Goal: Book appointment/travel/reservation

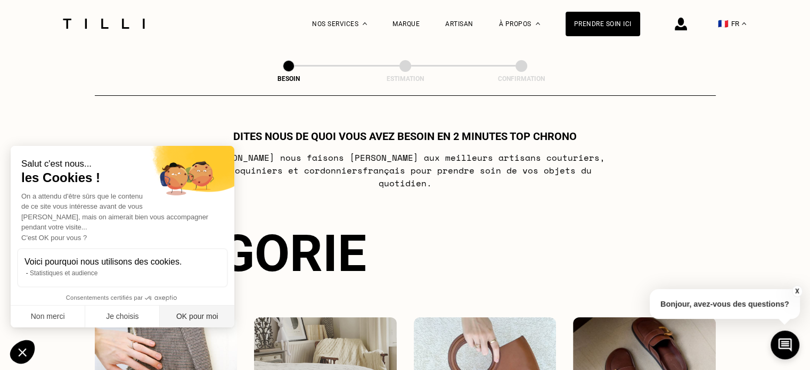
click at [198, 319] on button "OK pour moi" at bounding box center [197, 317] width 75 height 22
checkbox input "true"
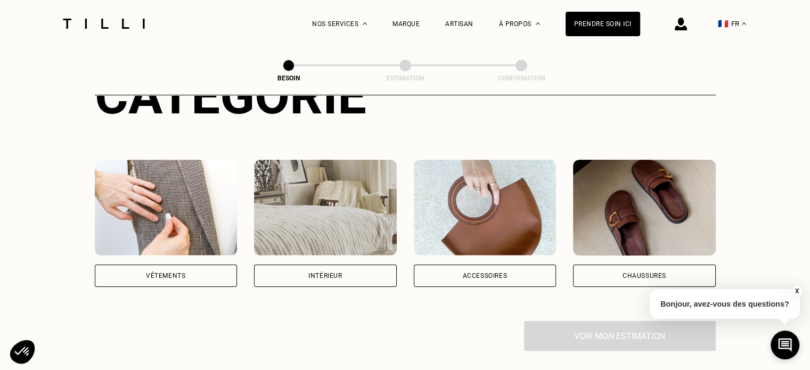
scroll to position [156, 0]
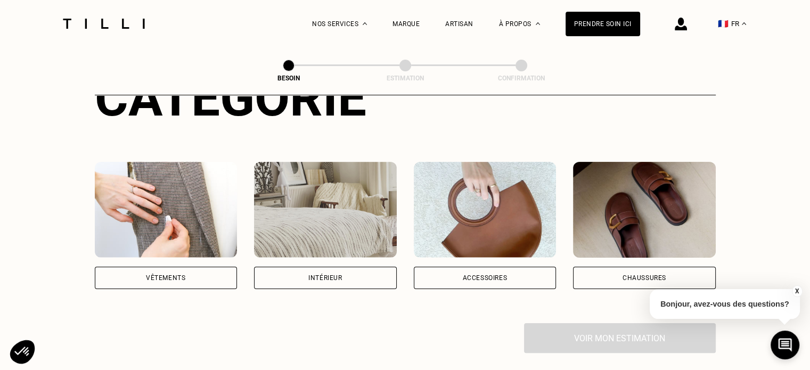
click at [165, 275] on div "Vêtements" at bounding box center [165, 278] width 39 height 6
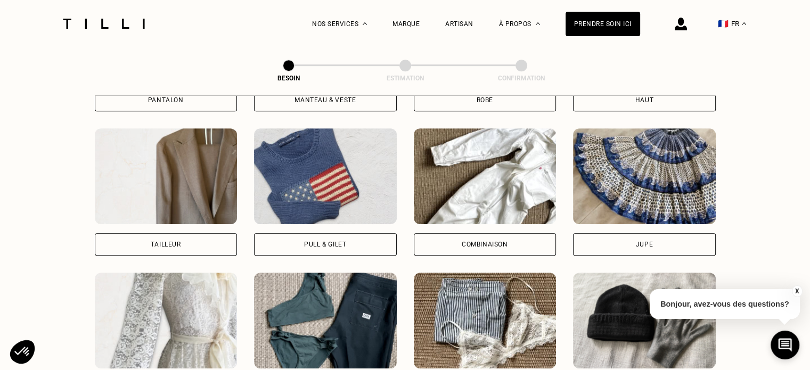
scroll to position [476, 0]
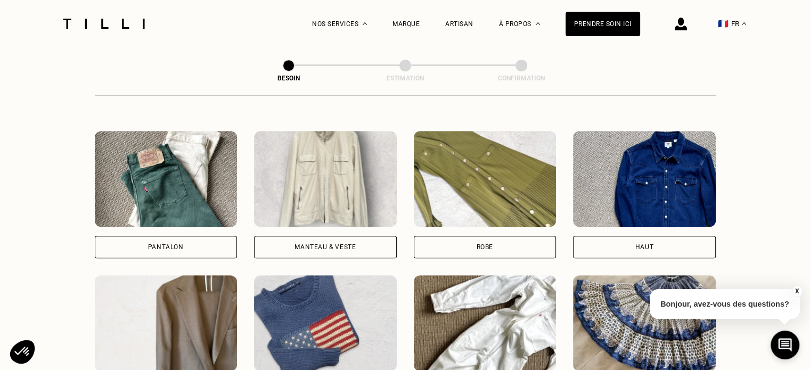
click at [166, 244] on div "Pantalon" at bounding box center [166, 247] width 36 height 6
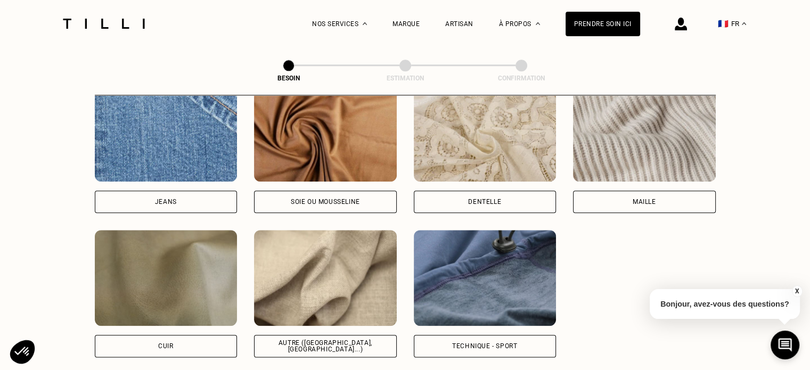
scroll to position [1169, 0]
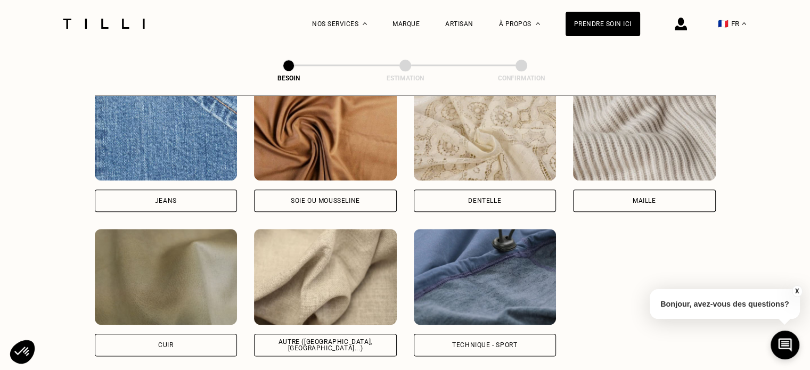
click at [168, 198] on div "Jeans" at bounding box center [166, 201] width 22 height 6
select select "FR"
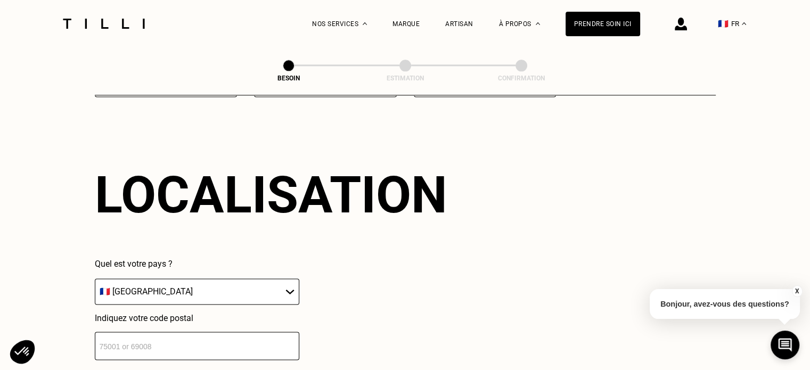
scroll to position [1431, 0]
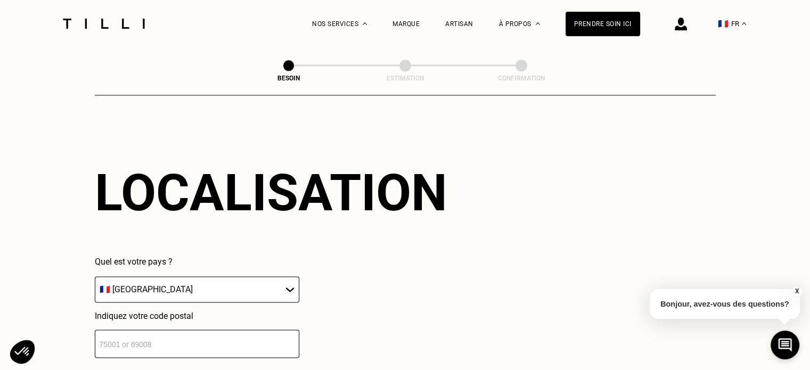
click at [205, 340] on input "number" at bounding box center [197, 344] width 205 height 28
type input "74000"
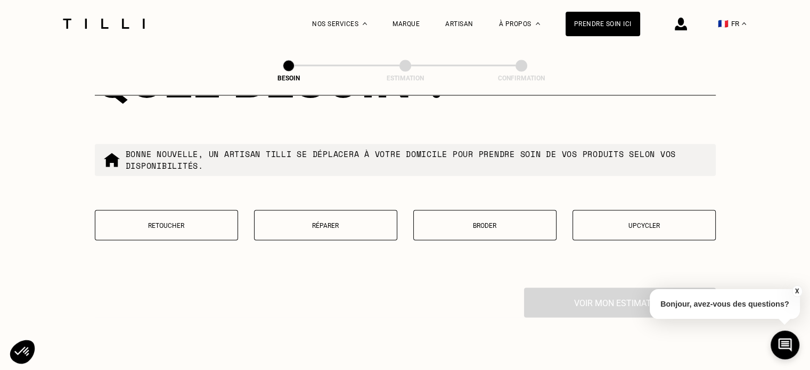
scroll to position [1807, 0]
click at [191, 222] on p "Retoucher" at bounding box center [167, 225] width 132 height 7
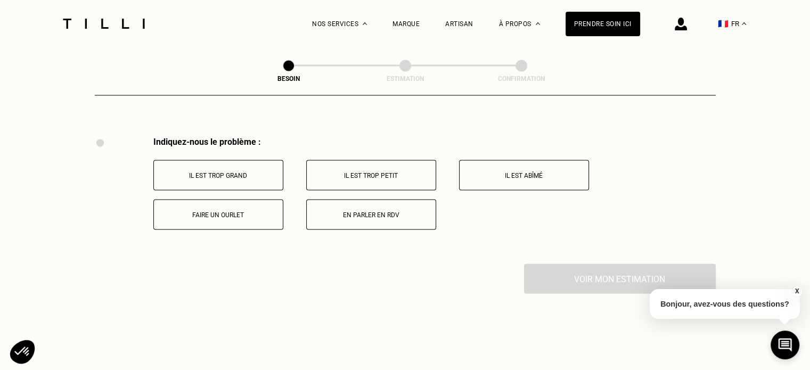
scroll to position [1969, 0]
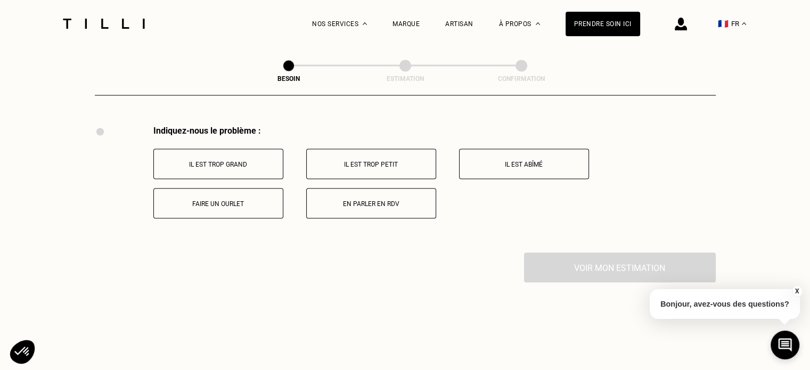
click at [248, 200] on p "Faire un ourlet" at bounding box center [218, 203] width 118 height 7
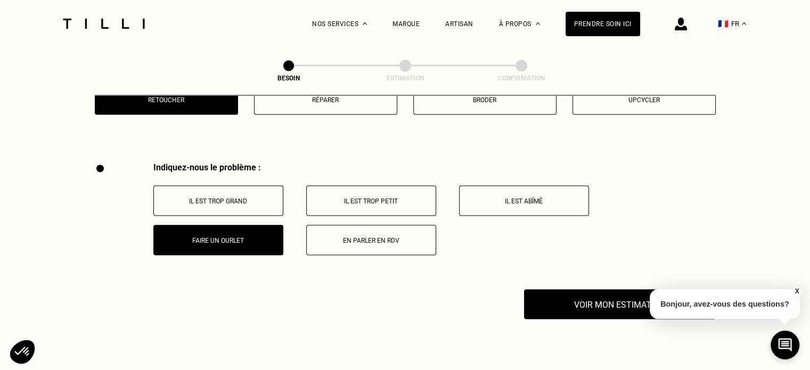
scroll to position [2118, 0]
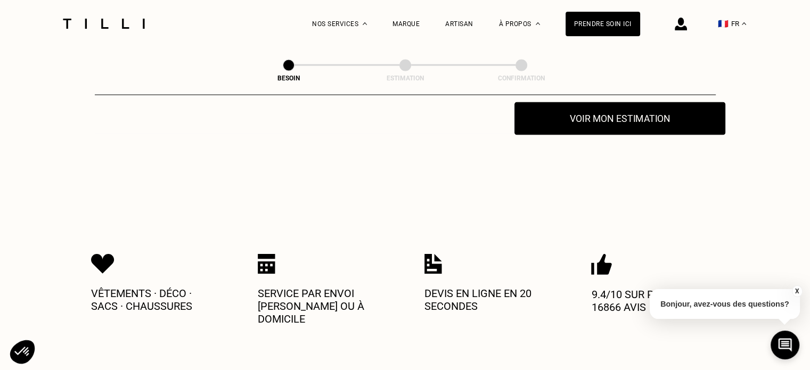
click at [629, 119] on button "Voir mon estimation" at bounding box center [620, 118] width 211 height 33
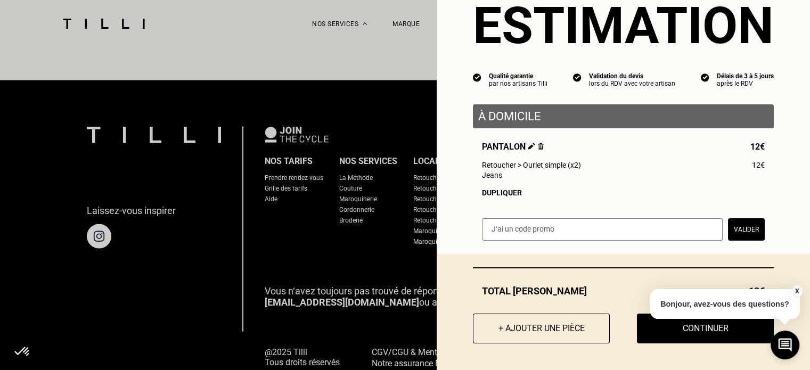
scroll to position [2418, 0]
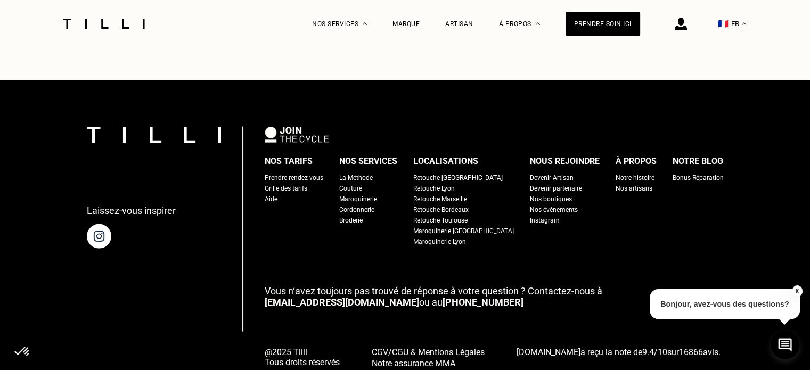
click at [797, 292] on button "X" at bounding box center [797, 291] width 11 height 12
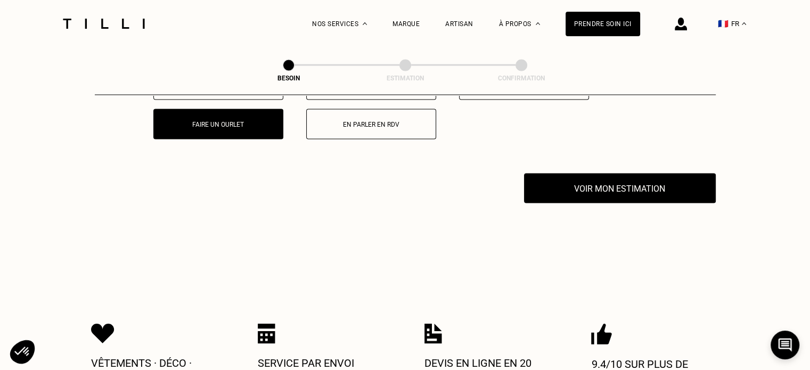
scroll to position [2047, 0]
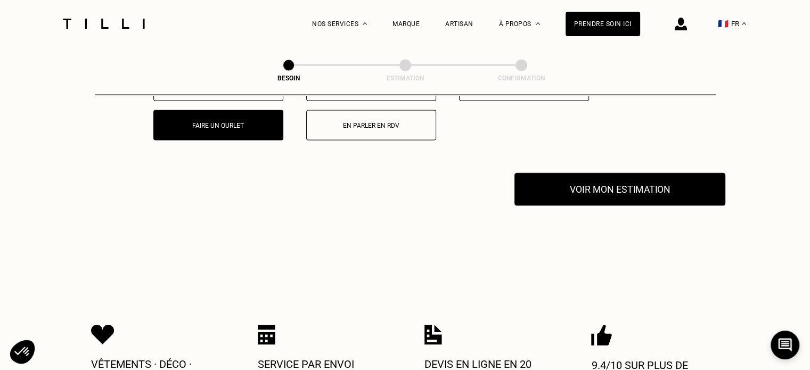
click at [616, 189] on button "Voir mon estimation" at bounding box center [620, 189] width 211 height 33
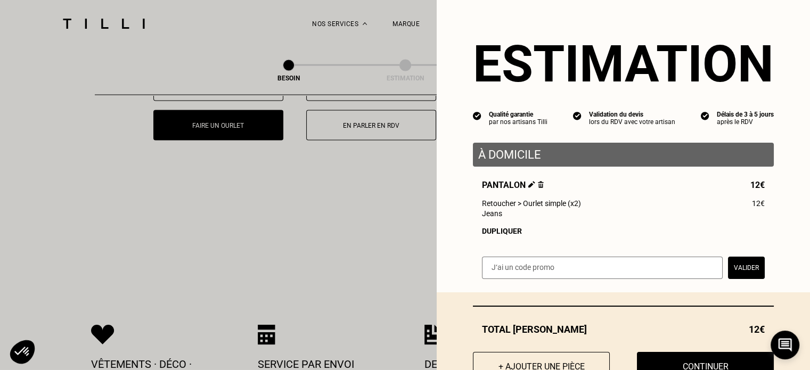
click at [507, 232] on div "Dupliquer" at bounding box center [623, 231] width 283 height 9
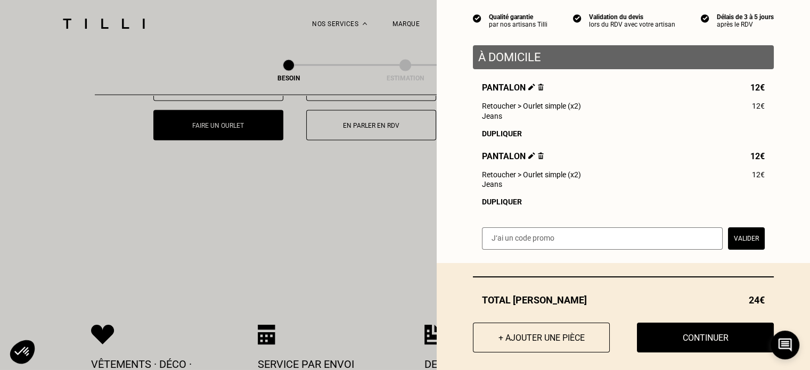
scroll to position [112, 0]
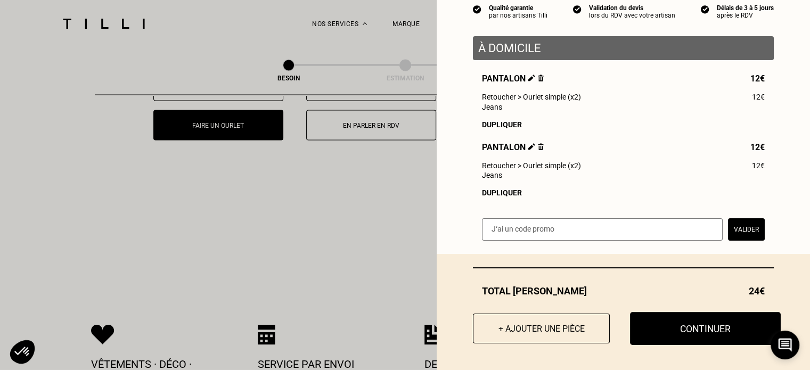
click at [679, 327] on button "Continuer" at bounding box center [705, 328] width 151 height 33
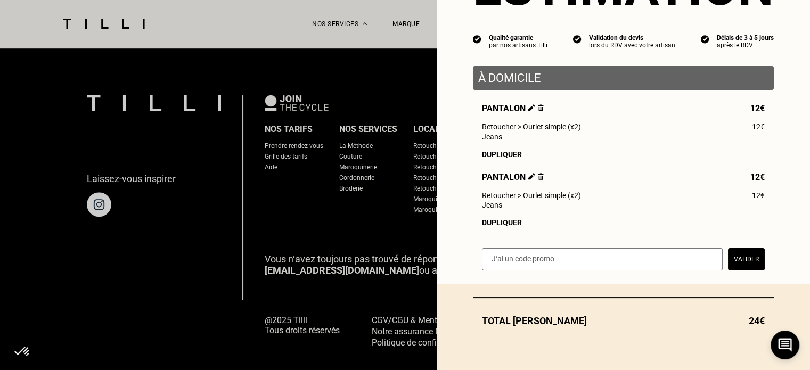
scroll to position [82, 0]
select select "FR"
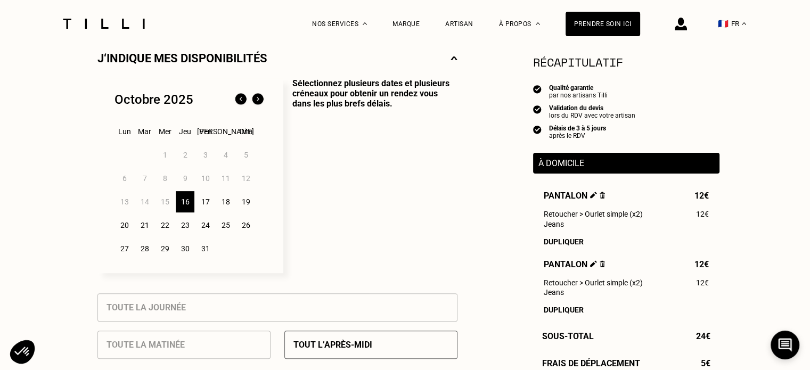
scroll to position [250, 0]
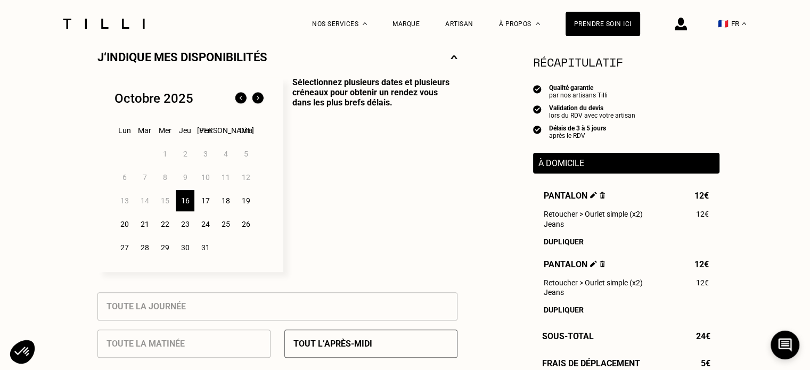
click at [206, 202] on div "17" at bounding box center [205, 200] width 19 height 21
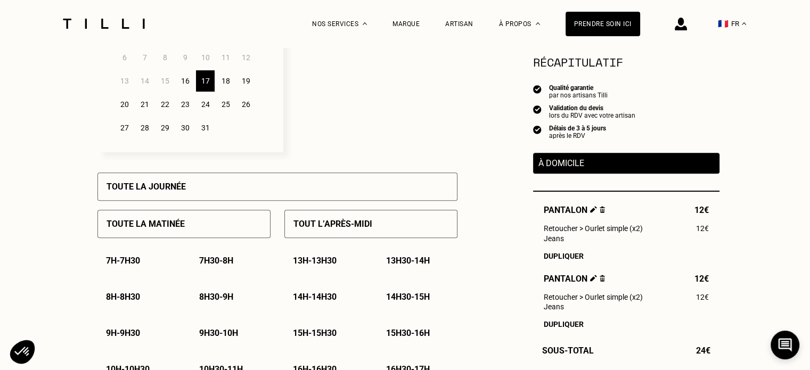
scroll to position [372, 0]
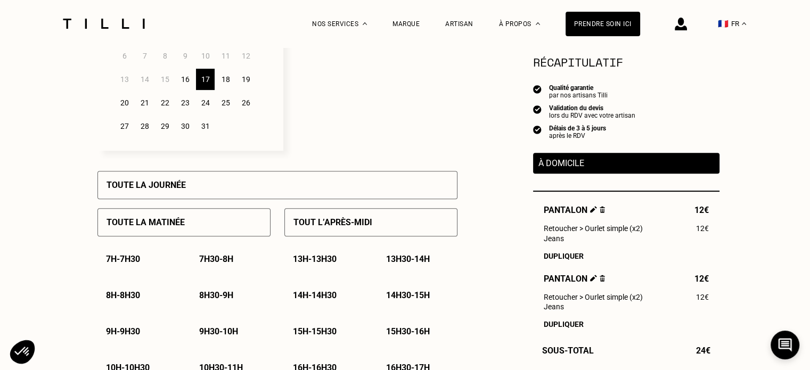
click at [176, 222] on p "Toute la matinée" at bounding box center [146, 222] width 78 height 10
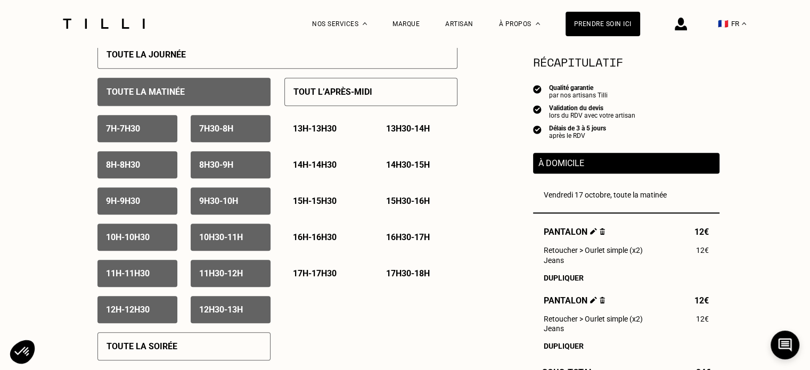
scroll to position [502, 0]
click at [224, 307] on div "12h30 - 13h" at bounding box center [231, 310] width 80 height 27
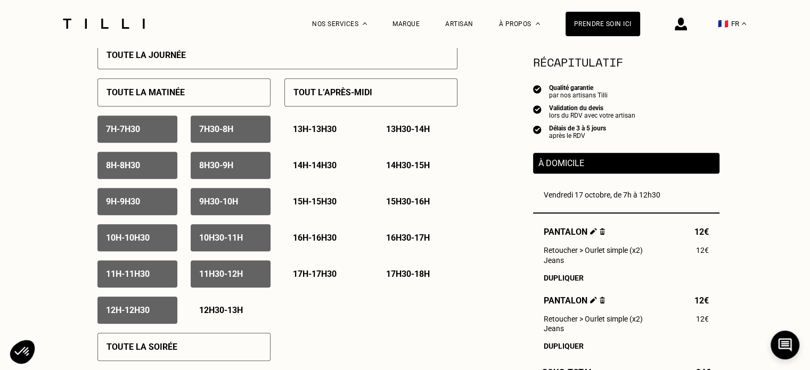
click at [219, 279] on p "11h30 - 12h" at bounding box center [221, 274] width 44 height 10
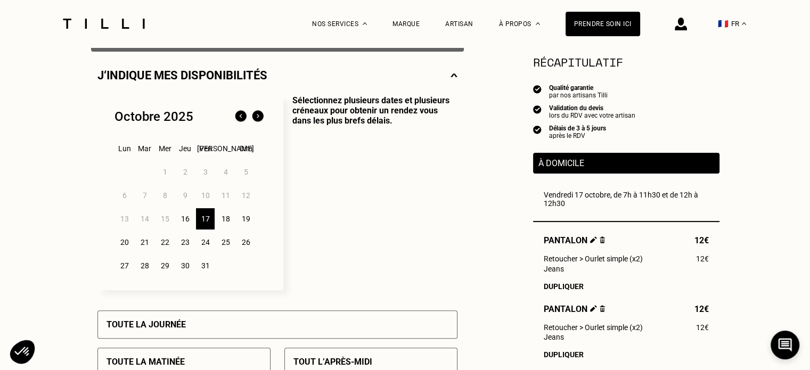
scroll to position [232, 0]
click at [124, 242] on div "20" at bounding box center [124, 242] width 19 height 21
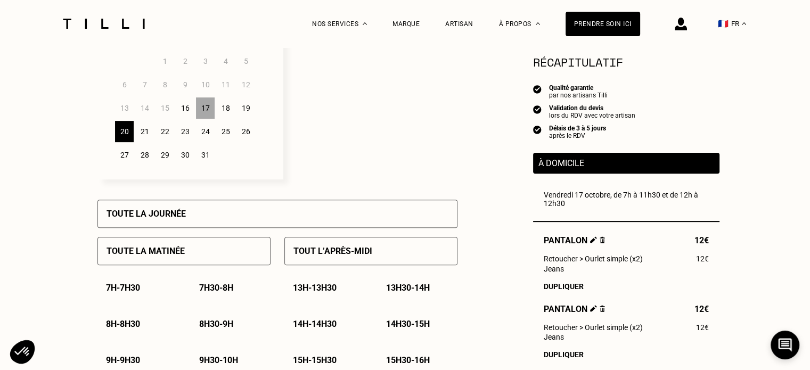
scroll to position [342, 0]
click at [200, 110] on div "17" at bounding box center [205, 108] width 19 height 21
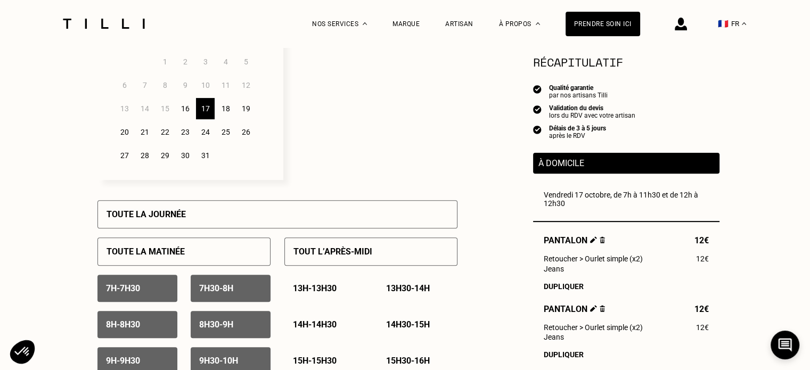
click at [200, 110] on div "17" at bounding box center [205, 108] width 19 height 21
click at [120, 133] on div "20" at bounding box center [124, 131] width 19 height 21
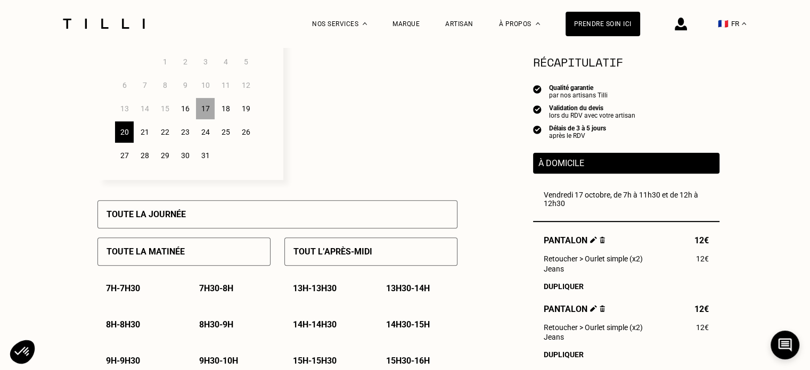
click at [198, 112] on div "17" at bounding box center [205, 108] width 19 height 21
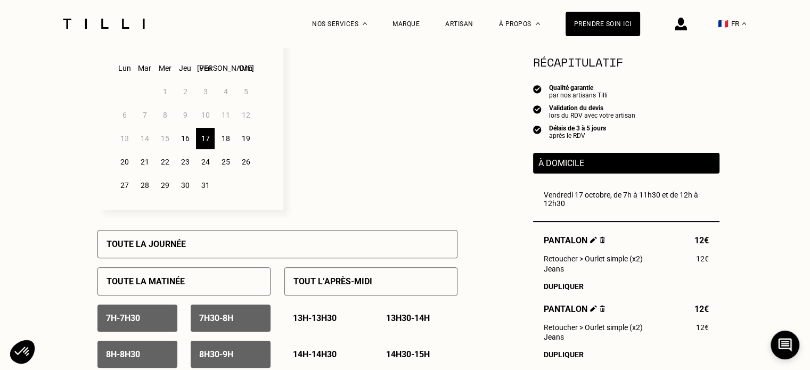
scroll to position [313, 0]
click at [125, 161] on div "20" at bounding box center [124, 161] width 19 height 21
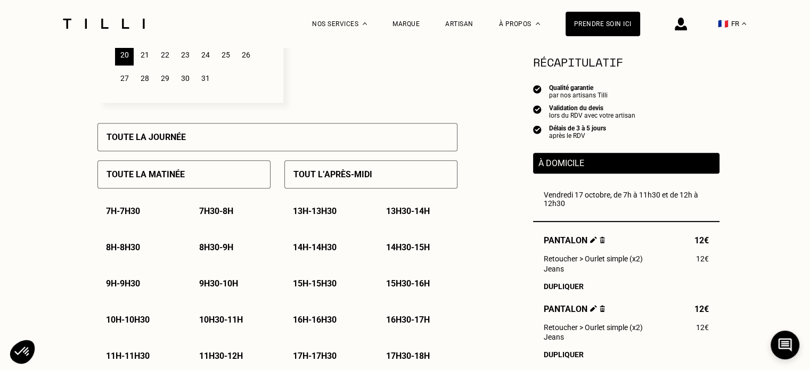
scroll to position [420, 0]
click at [196, 142] on div "Toute la journée" at bounding box center [277, 137] width 360 height 28
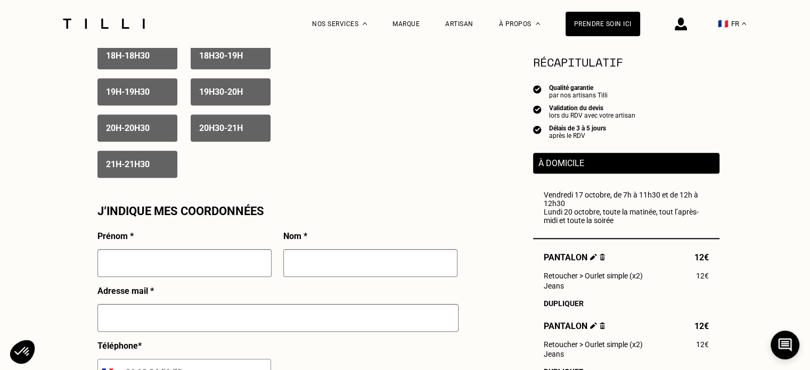
scroll to position [750, 0]
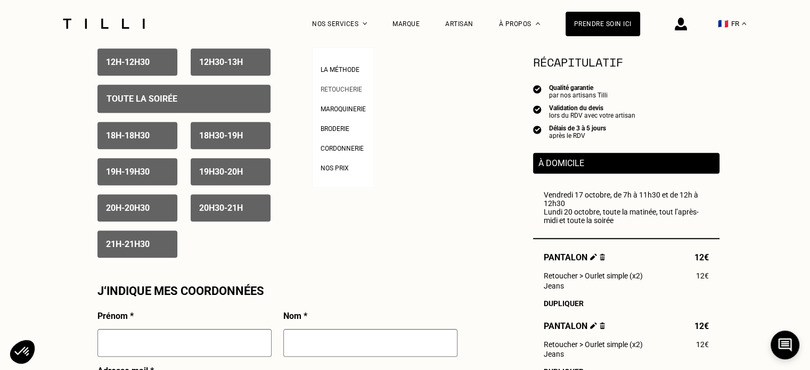
click at [347, 85] on link "Retoucherie" at bounding box center [342, 88] width 42 height 11
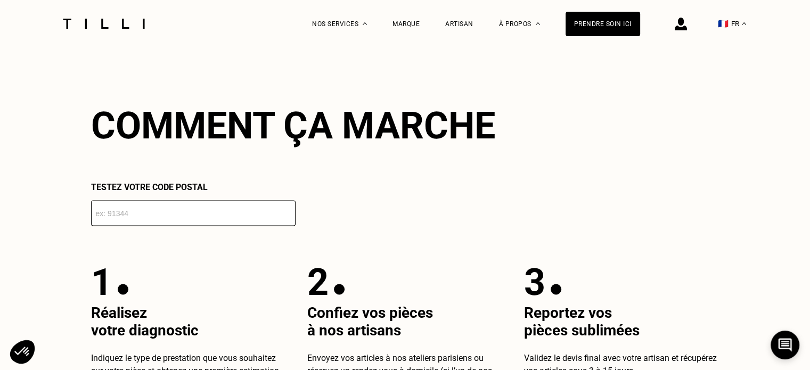
scroll to position [1914, 0]
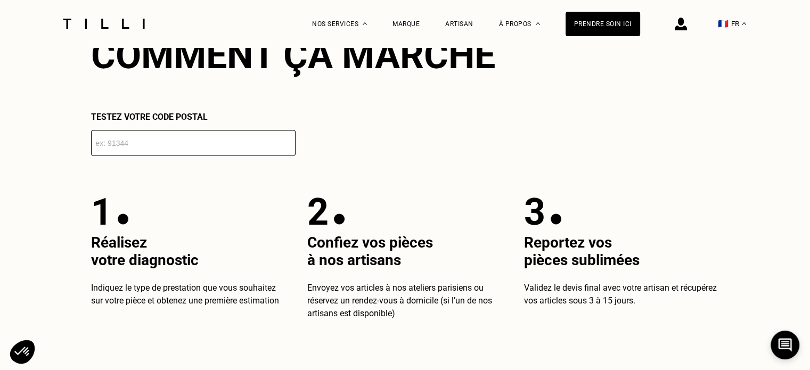
click at [193, 149] on input "number" at bounding box center [193, 143] width 205 height 26
type input "74000"
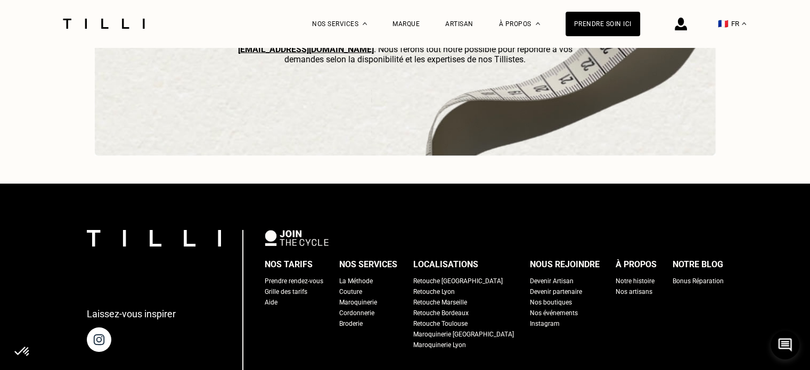
scroll to position [3510, 0]
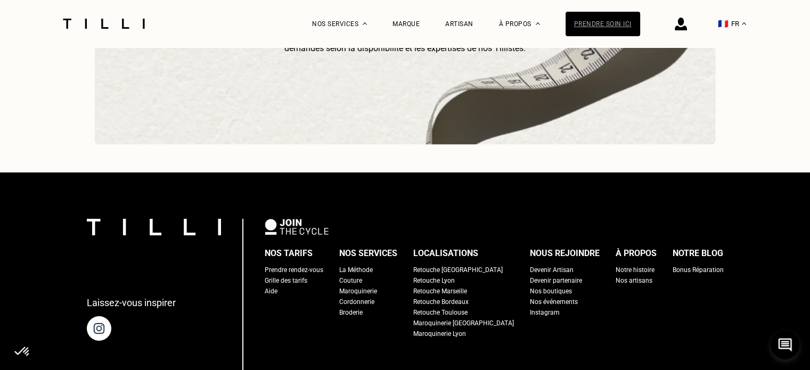
click at [594, 23] on div "Prendre soin ici" at bounding box center [603, 24] width 75 height 25
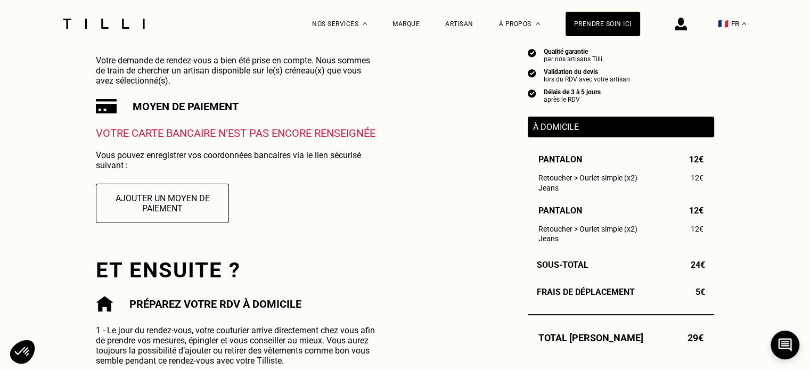
scroll to position [239, 0]
